Goal: Task Accomplishment & Management: Use online tool/utility

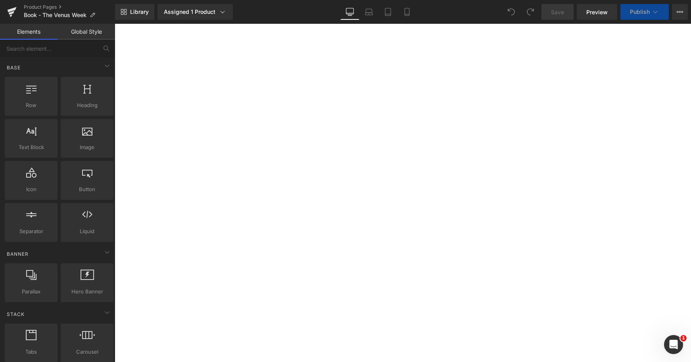
select select
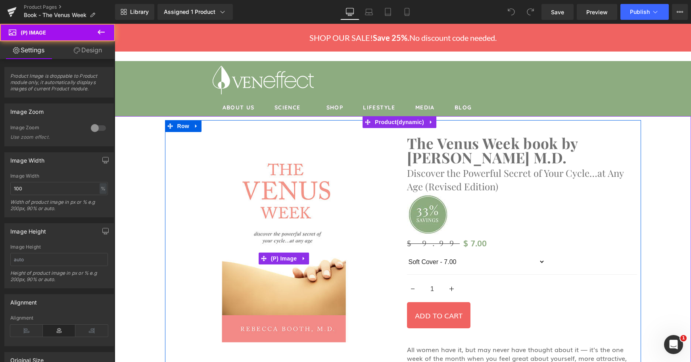
click at [281, 217] on img at bounding box center [284, 259] width 230 height 250
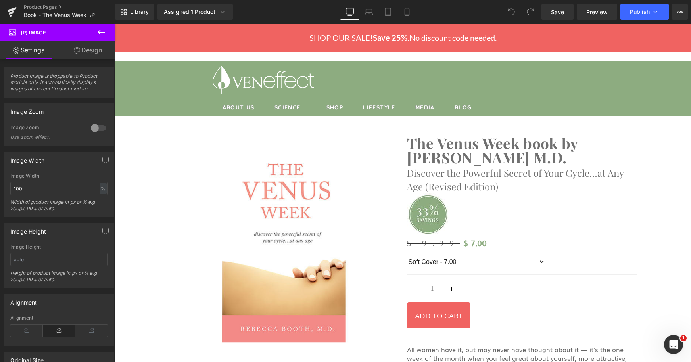
click at [90, 48] on link "Design" at bounding box center [87, 50] width 57 height 18
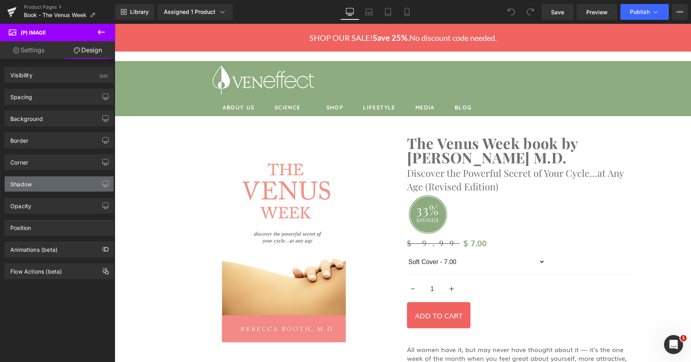
click at [53, 178] on div "Shadow" at bounding box center [59, 183] width 109 height 15
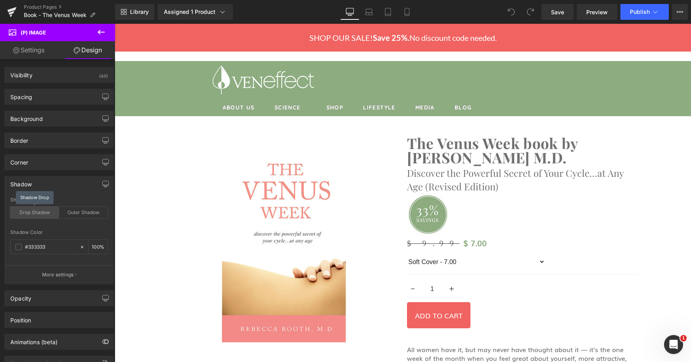
click at [42, 209] on div "Drop Shadow" at bounding box center [34, 213] width 49 height 12
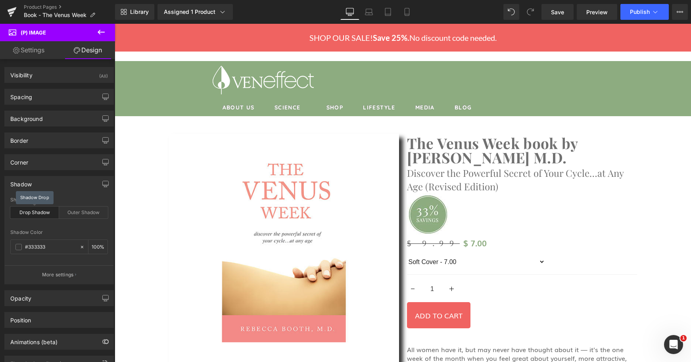
click at [42, 209] on div "Drop Shadow" at bounding box center [34, 213] width 49 height 12
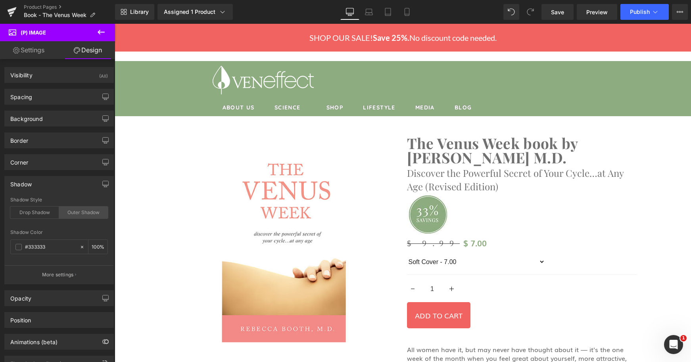
click at [92, 216] on div "Outer Shadow" at bounding box center [83, 213] width 49 height 12
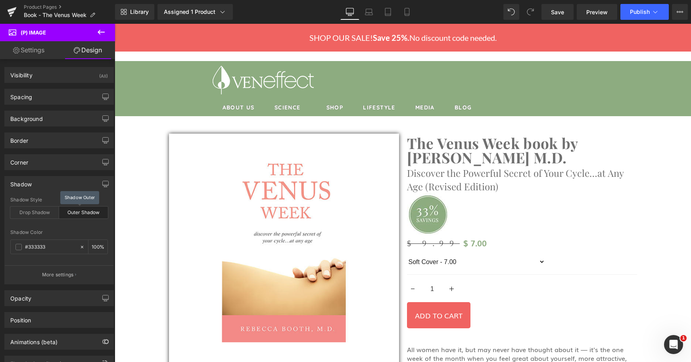
click at [92, 216] on div "Outer Shadow" at bounding box center [83, 213] width 49 height 12
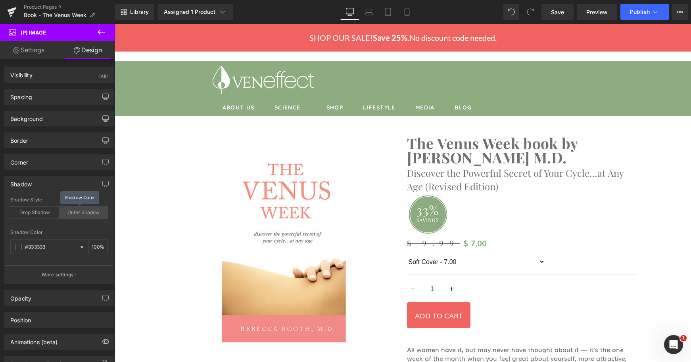
scroll to position [33, 0]
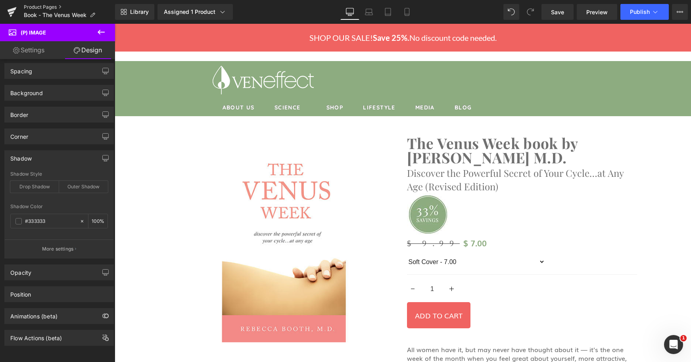
click at [32, 8] on link "Product Pages" at bounding box center [69, 7] width 91 height 6
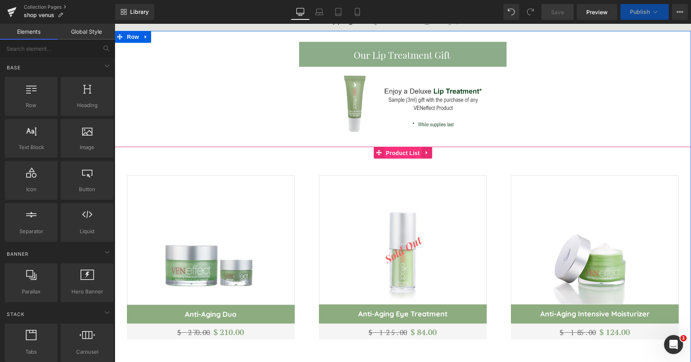
click at [402, 151] on span "Product List" at bounding box center [403, 153] width 38 height 12
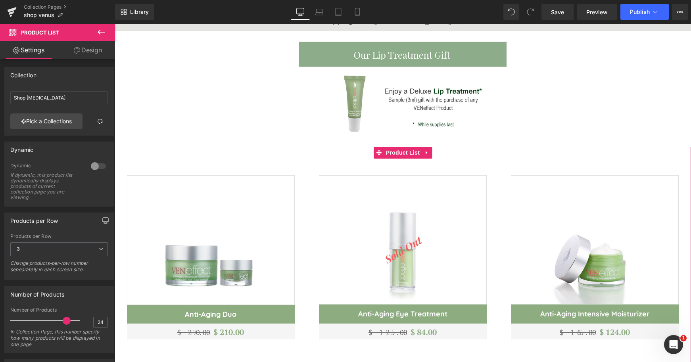
click at [90, 50] on link "Design" at bounding box center [87, 50] width 57 height 18
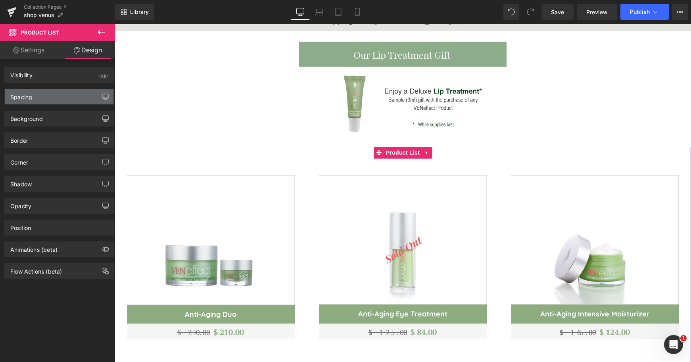
click at [80, 95] on div "Spacing" at bounding box center [59, 96] width 109 height 15
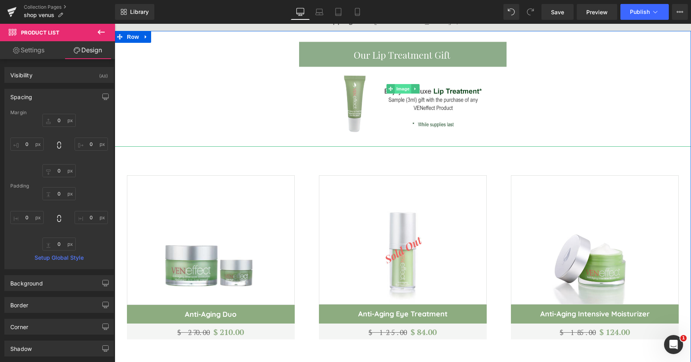
click at [402, 85] on span "Image" at bounding box center [402, 89] width 17 height 10
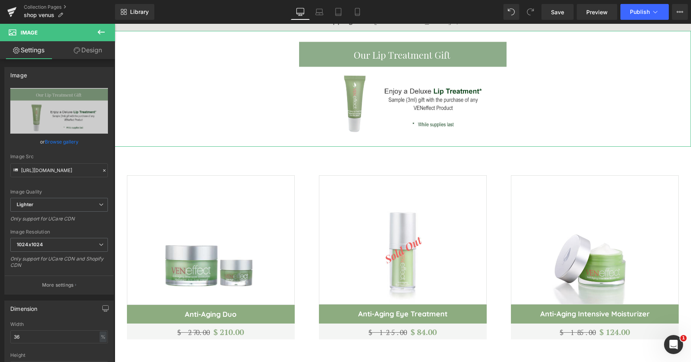
click at [104, 53] on link "Design" at bounding box center [87, 50] width 57 height 18
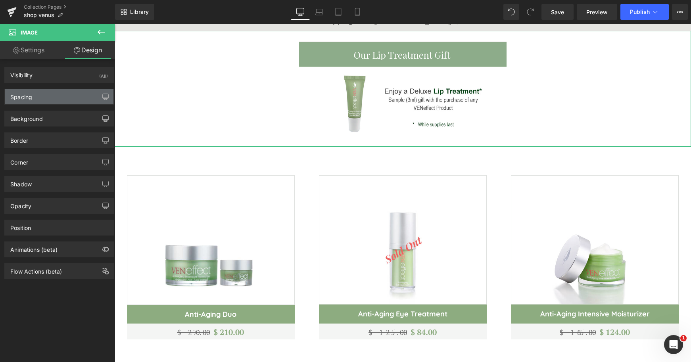
click at [61, 95] on div "Spacing" at bounding box center [59, 96] width 109 height 15
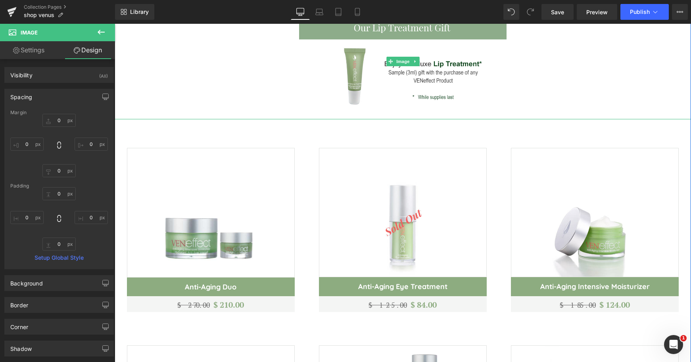
scroll to position [283, 0]
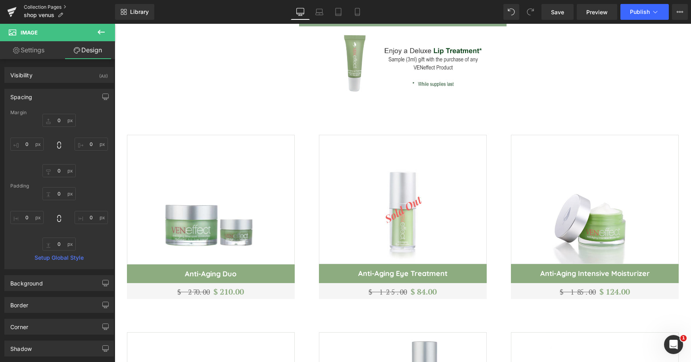
click at [57, 6] on link "Collection Pages" at bounding box center [69, 7] width 91 height 6
